Goal: Unclear: Browse casually

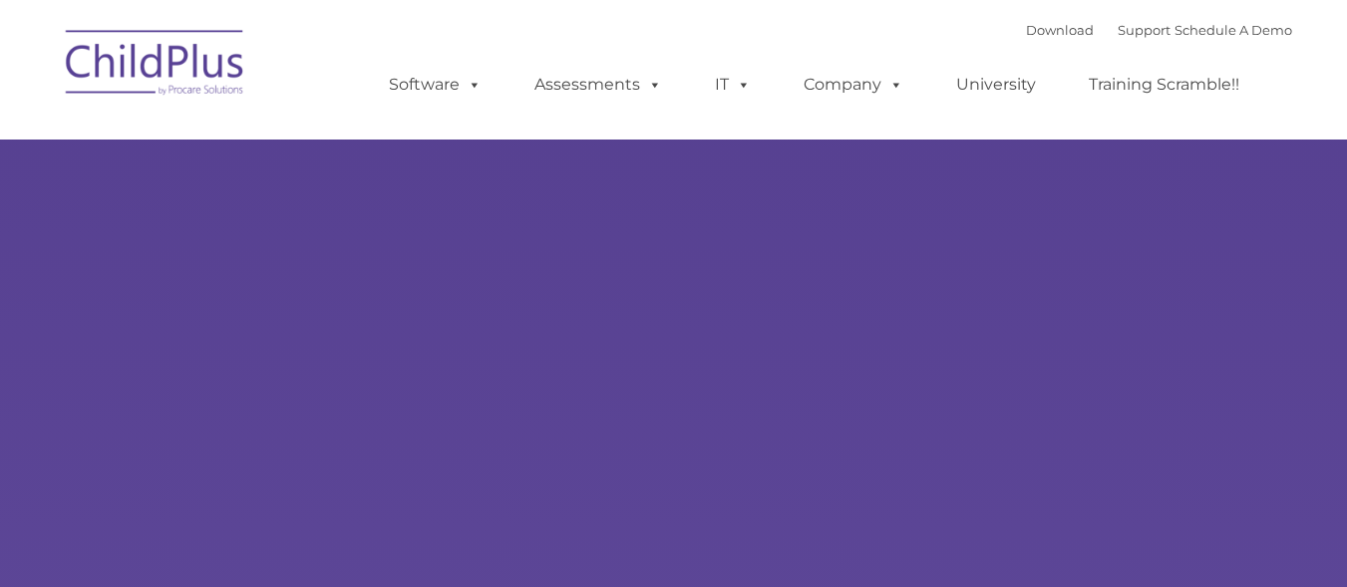
select select "MEDIUM"
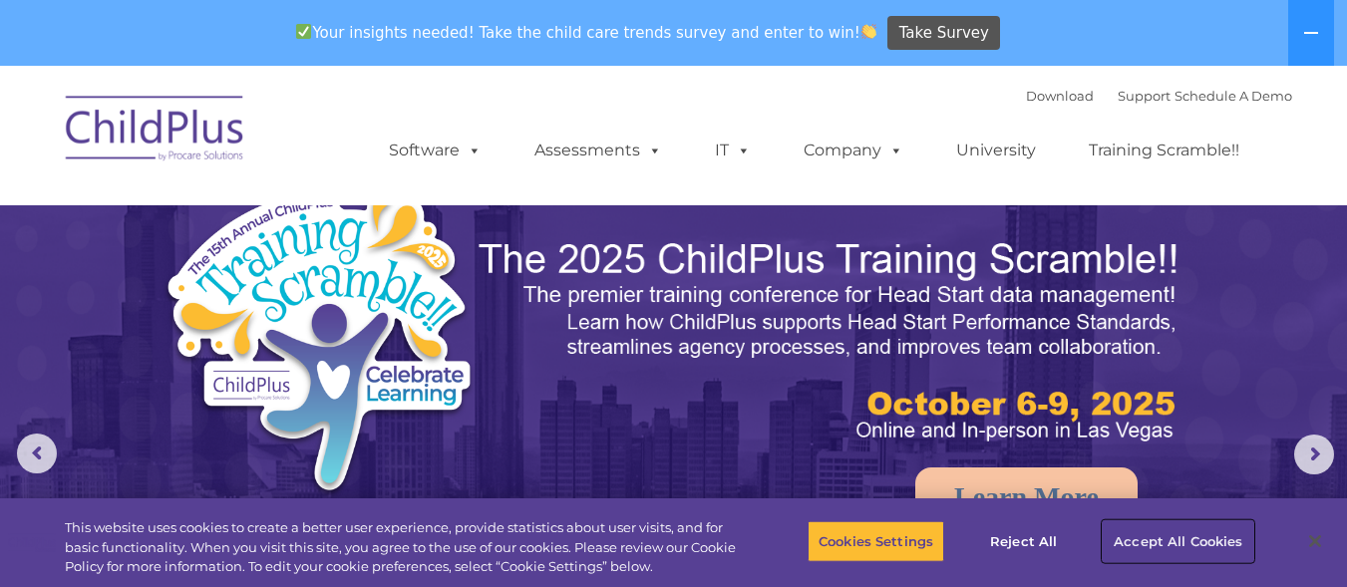
click at [1148, 543] on button "Accept All Cookies" at bounding box center [1178, 542] width 151 height 42
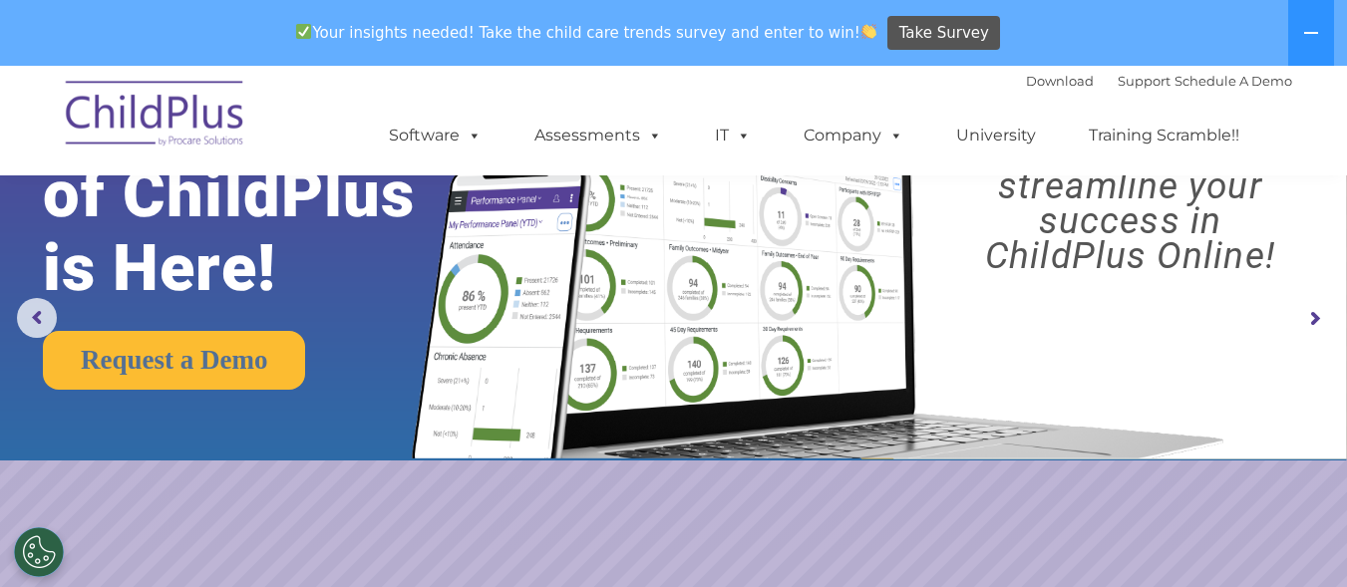
scroll to position [76, 0]
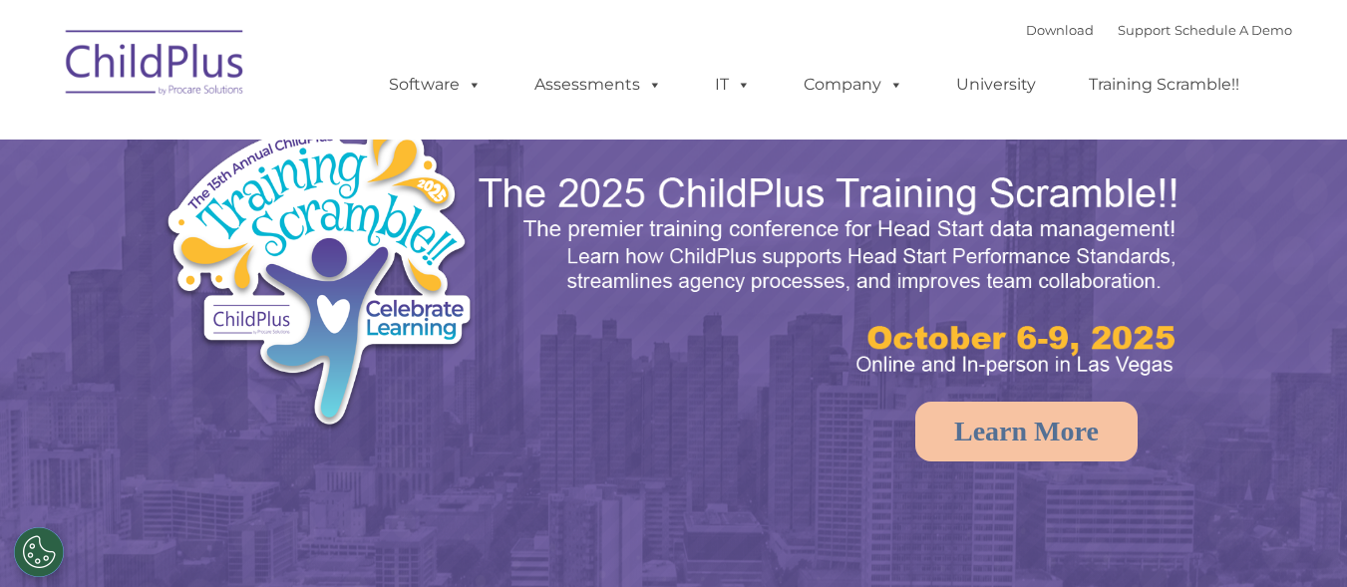
select select "MEDIUM"
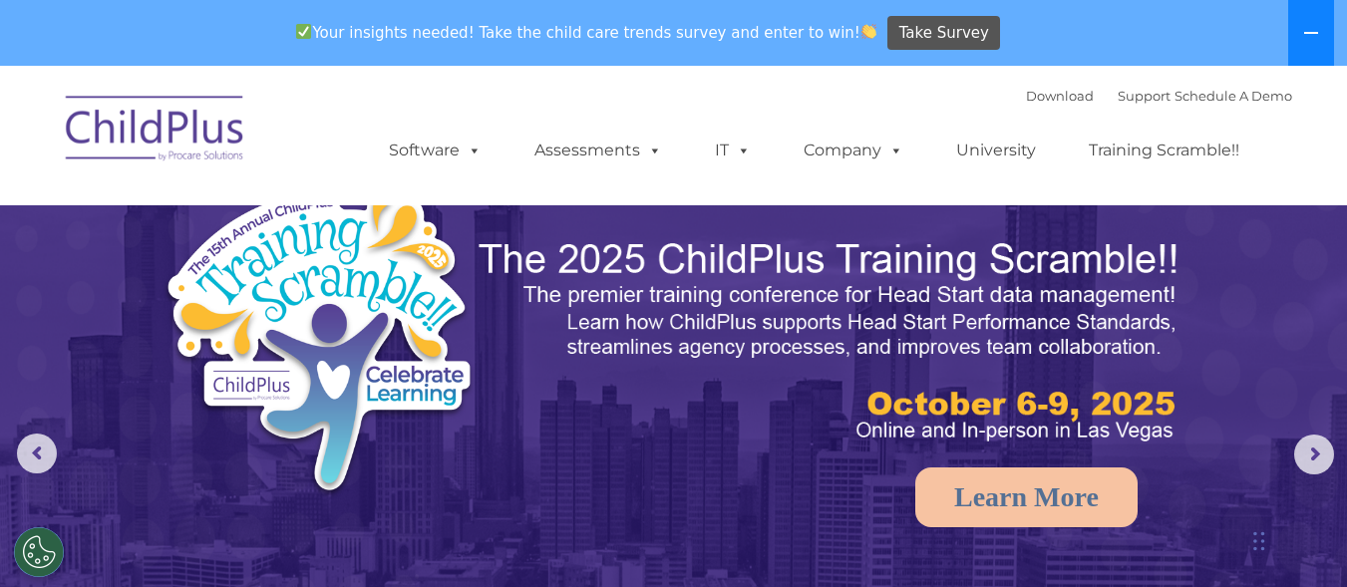
click at [1307, 34] on icon at bounding box center [1311, 33] width 14 height 2
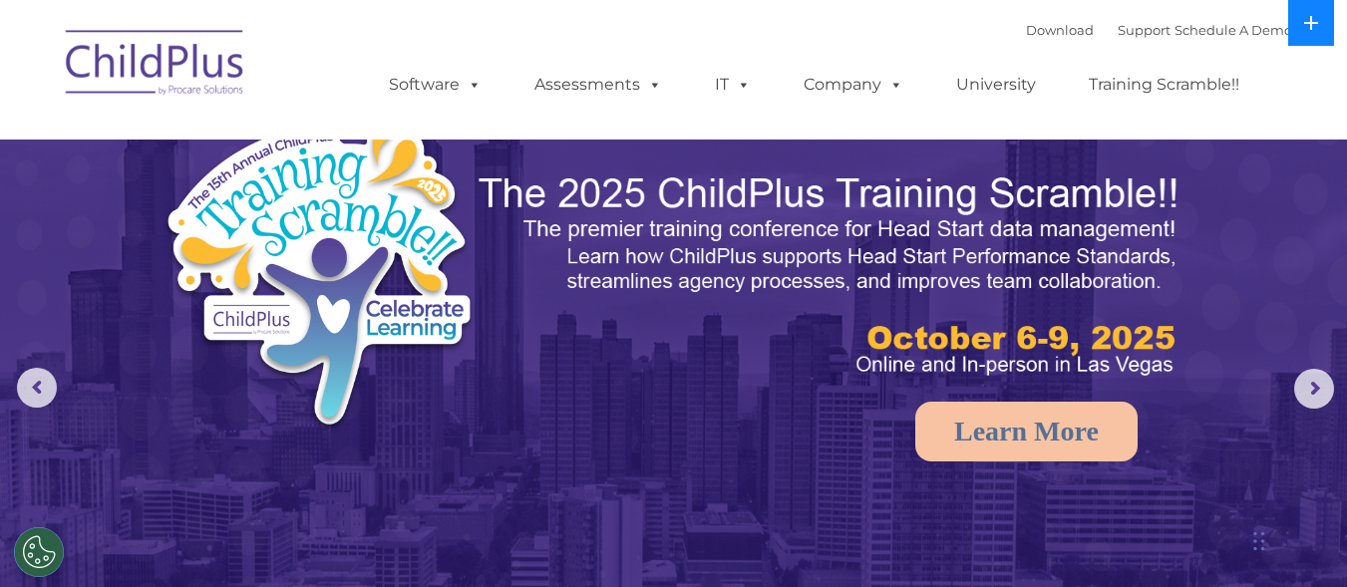
click at [1307, 34] on button at bounding box center [1311, 23] width 46 height 46
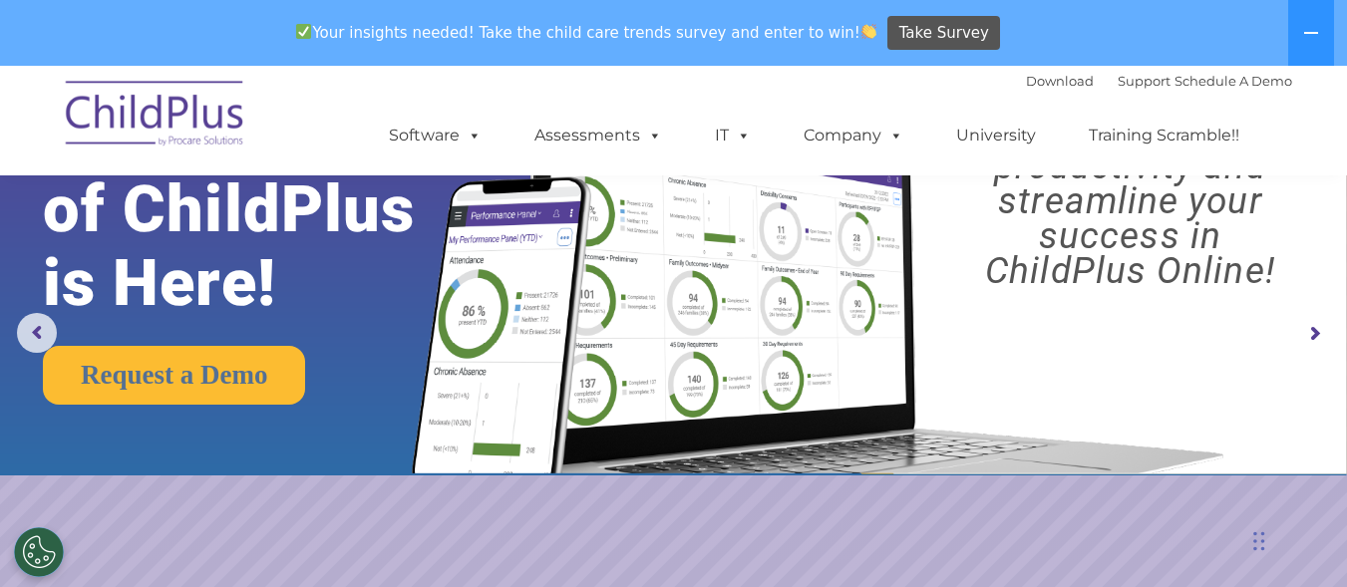
scroll to position [17, 0]
